Goal: Transaction & Acquisition: Purchase product/service

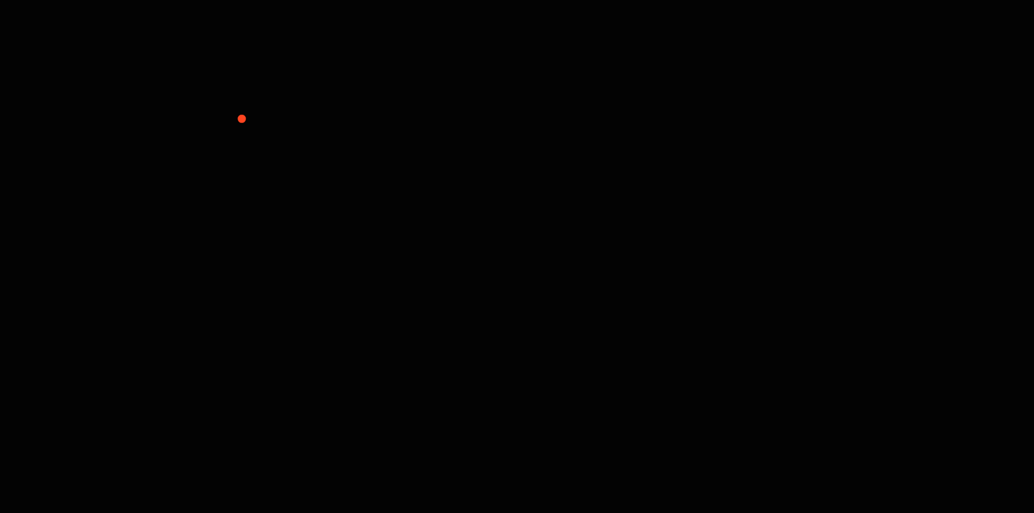
click at [249, 128] on video at bounding box center [517, 257] width 1034 height 582
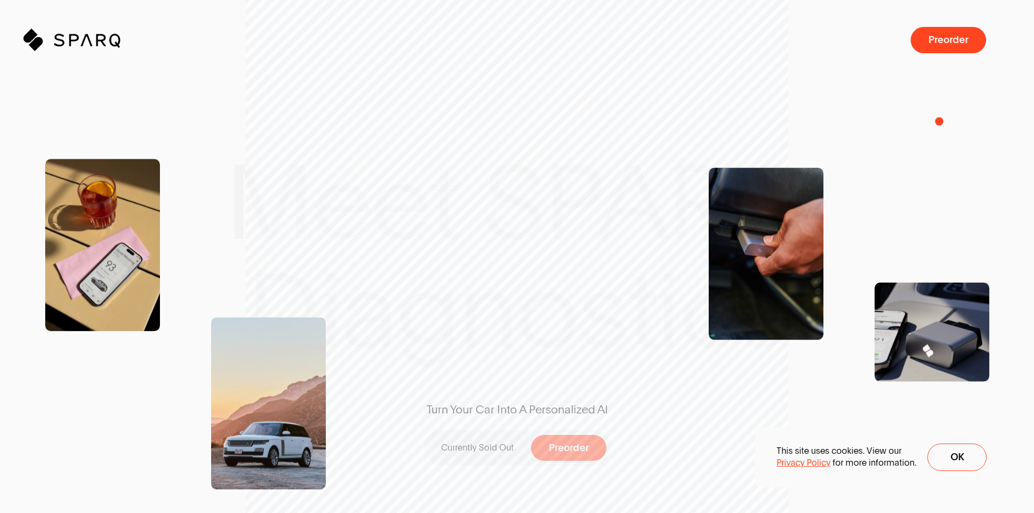
click at [939, 121] on div "Turn Your Car Into A Personalized AI Currently Sold Out Preorder" at bounding box center [517, 257] width 982 height 414
click at [88, 455] on span at bounding box center [102, 401] width 115 height 141
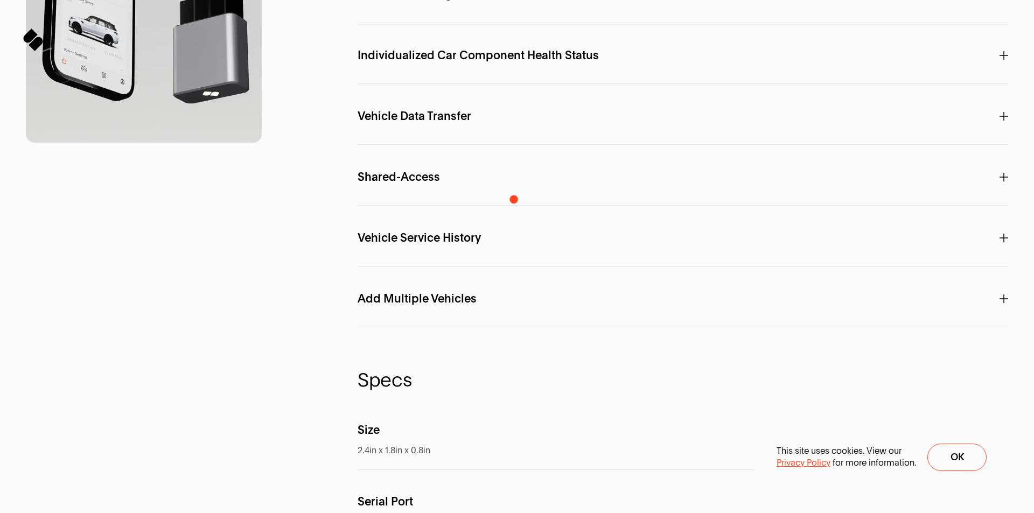
click at [129, 484] on div at bounding box center [144, 340] width 236 height 1114
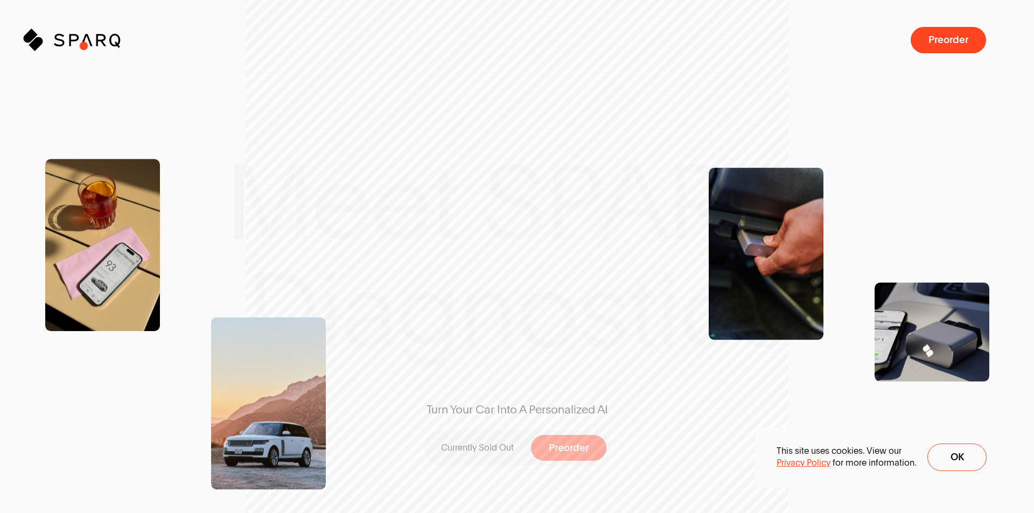
click at [81, 44] on icon "Sparq" at bounding box center [102, 40] width 97 height 22
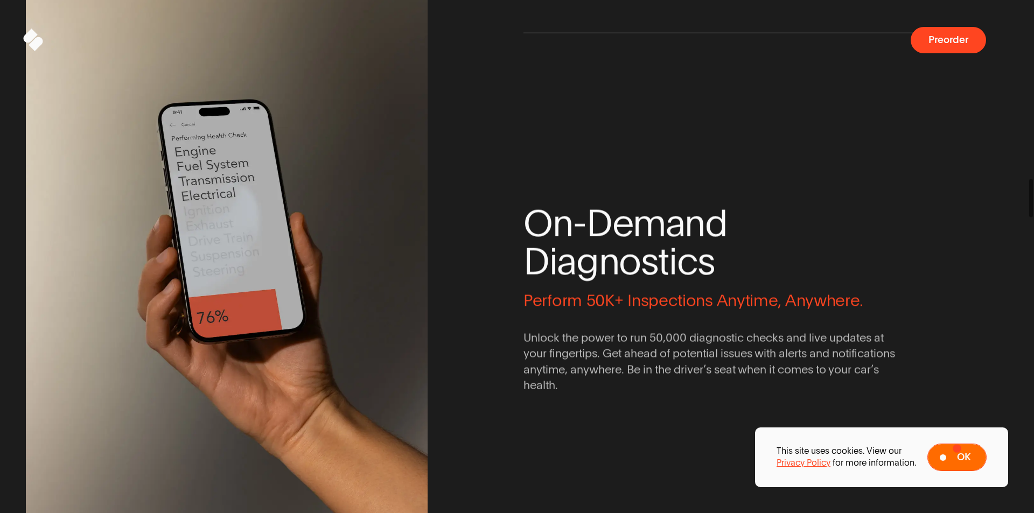
click at [957, 449] on button "Ok" at bounding box center [957, 457] width 59 height 27
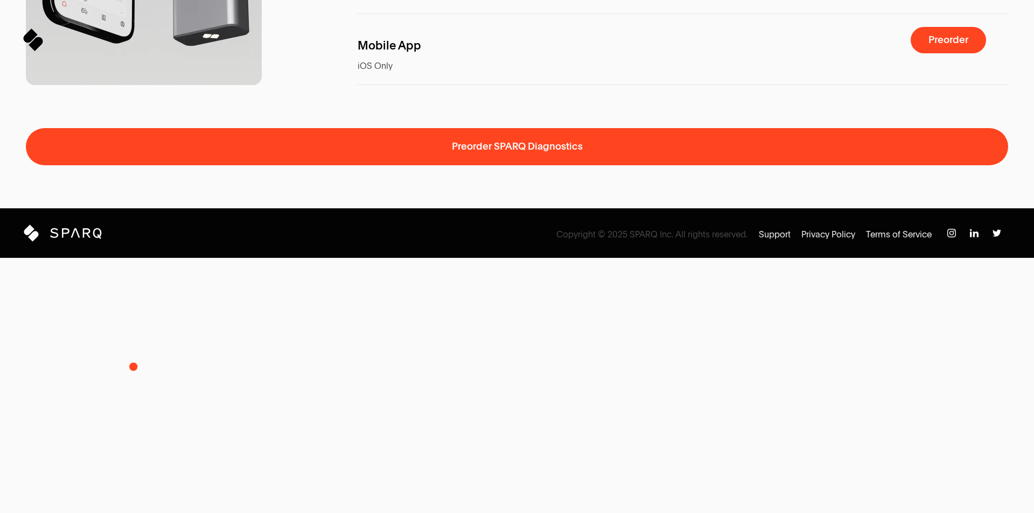
click at [123, 128] on span at bounding box center [517, 106] width 982 height 43
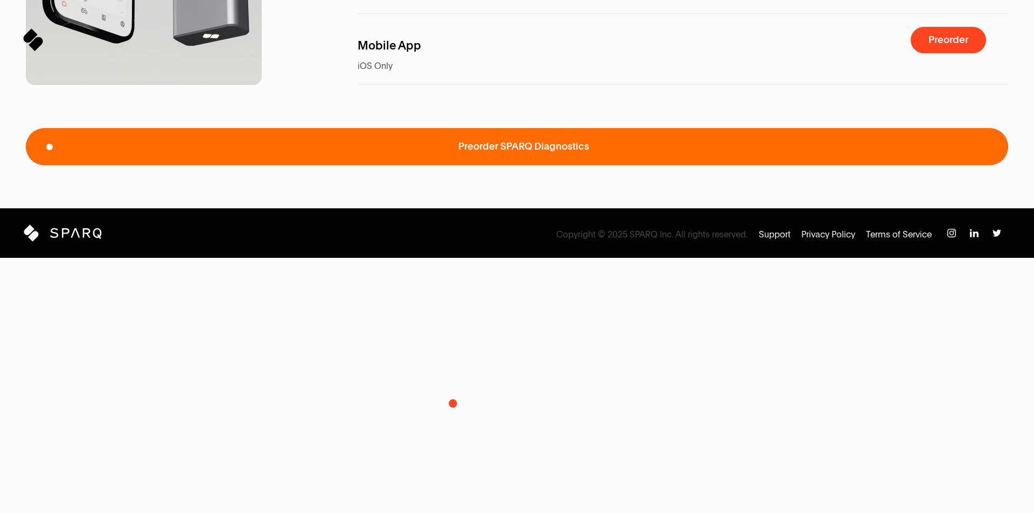
click at [453, 165] on span "Preorder SPARQ Diagnostics" at bounding box center [517, 146] width 982 height 37
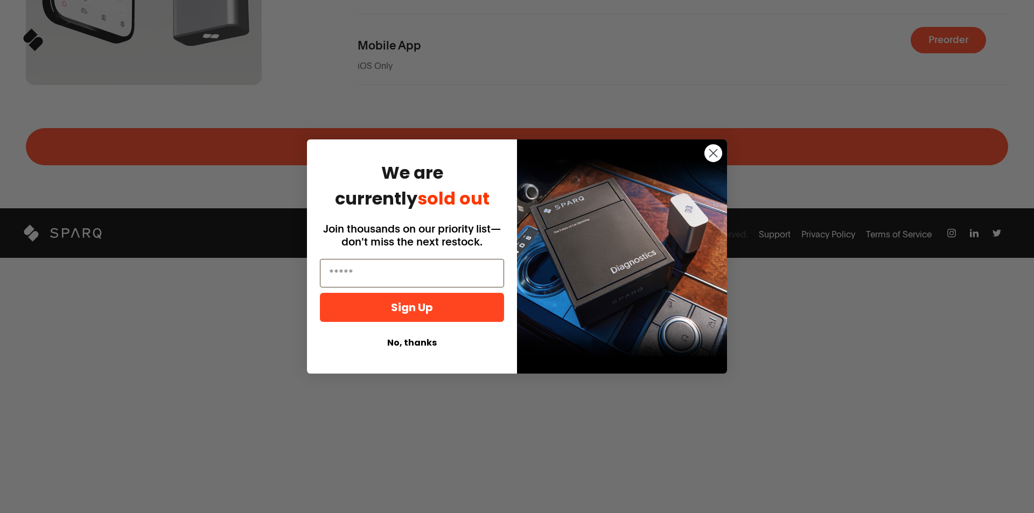
click at [420, 339] on button "No, thanks" at bounding box center [412, 343] width 184 height 20
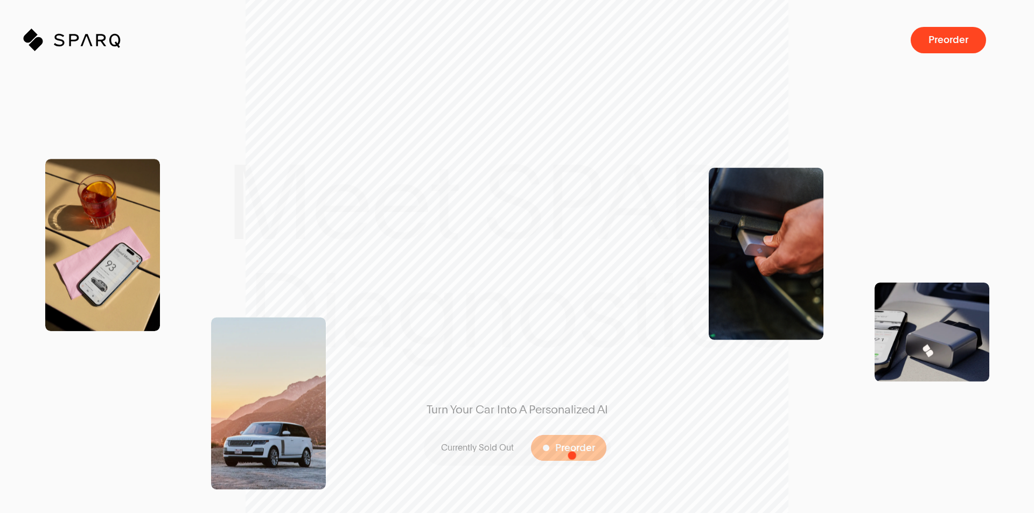
click at [567, 450] on span "Preorder" at bounding box center [575, 448] width 40 height 10
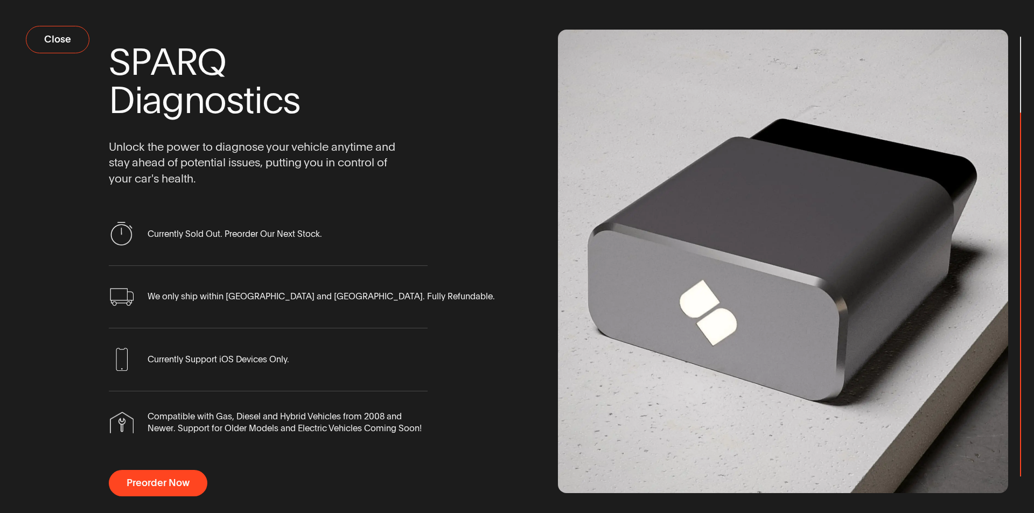
scroll to position [18, 0]
